Goal: Information Seeking & Learning: Understand process/instructions

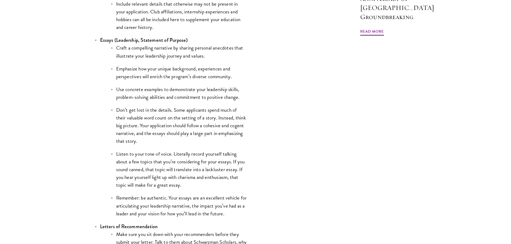
scroll to position [456, 0]
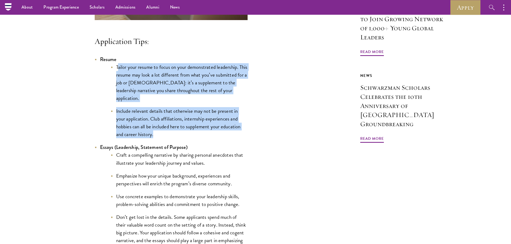
drag, startPoint x: 117, startPoint y: 76, endPoint x: 184, endPoint y: 138, distance: 90.6
click at [184, 138] on ul "Tailor your resume to focus on your demonstrated leadership. This resume may lo…" at bounding box center [174, 100] width 148 height 75
click at [183, 137] on li "Include relevant details that otherwise may not be present in your application.…" at bounding box center [179, 122] width 137 height 31
drag, startPoint x: 178, startPoint y: 136, endPoint x: 115, endPoint y: 78, distance: 85.4
click at [115, 78] on ul "Tailor your resume to focus on your demonstrated leadership. This resume may lo…" at bounding box center [174, 100] width 148 height 75
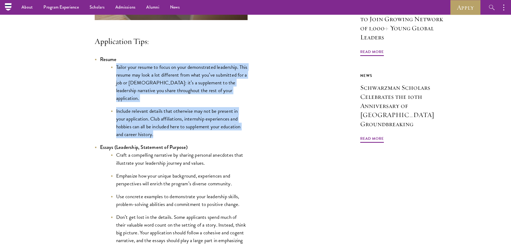
copy ul "Tailor your resume to focus on your demonstrated leadership. This resume may lo…"
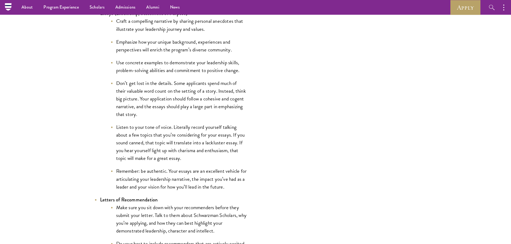
scroll to position [483, 0]
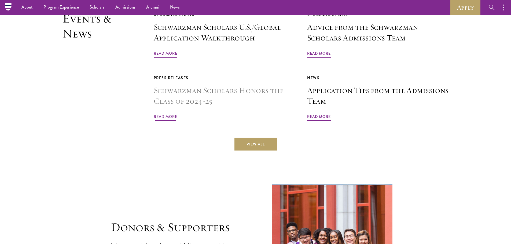
scroll to position [1261, 0]
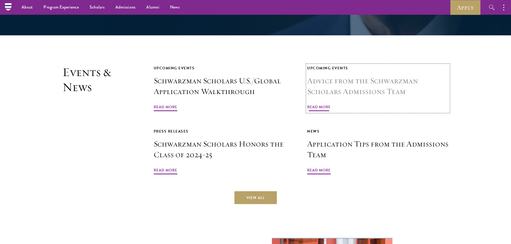
click at [327, 104] on span "Read More" at bounding box center [319, 108] width 24 height 8
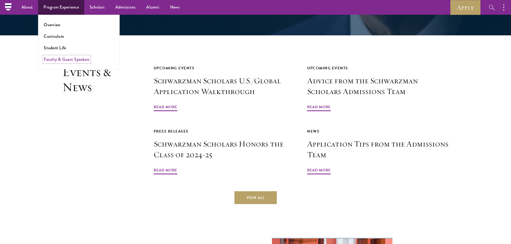
click at [54, 58] on link "Faculty & Guest Speakers" at bounding box center [67, 59] width 46 height 6
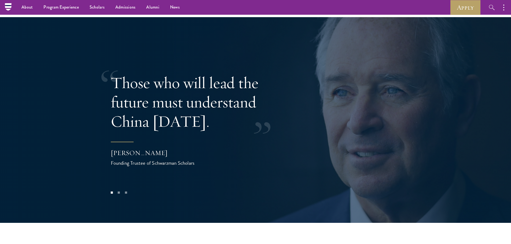
scroll to position [939, 0]
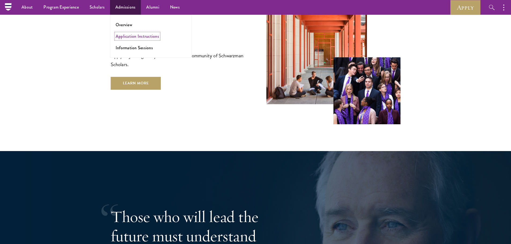
click at [136, 38] on link "Application Instructions" at bounding box center [137, 36] width 43 height 6
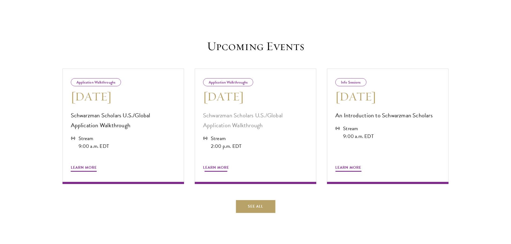
scroll to position [214, 0]
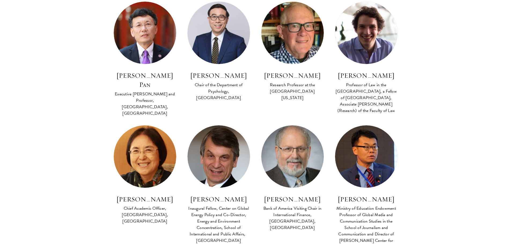
scroll to position [1368, 0]
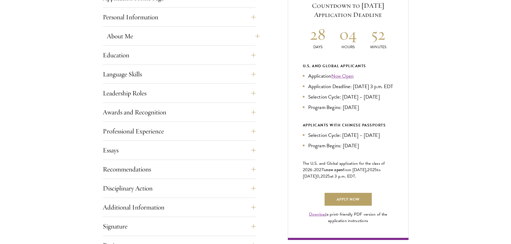
scroll to position [188, 0]
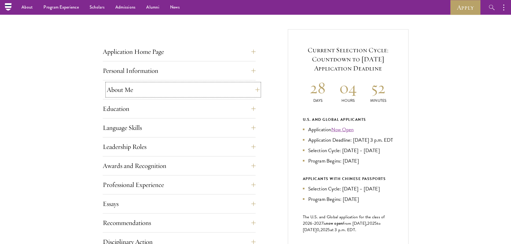
click at [174, 87] on button "About Me" at bounding box center [183, 89] width 153 height 13
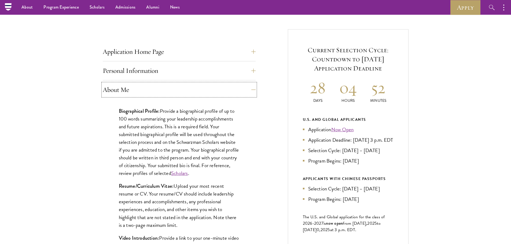
scroll to position [268, 0]
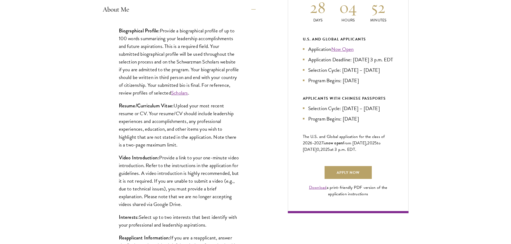
drag, startPoint x: 119, startPoint y: 105, endPoint x: 195, endPoint y: 142, distance: 85.3
click at [195, 142] on p "Resume/Curriculum Vitae: Upload your most recent resume or CV. Your resume/CV s…" at bounding box center [179, 125] width 121 height 47
copy p "Resume/Curriculum Vitae: Upload your most recent resume or CV. Your resume/CV s…"
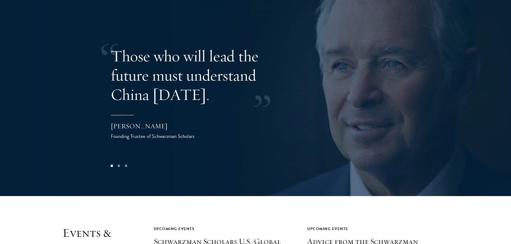
scroll to position [1207, 0]
